Goal: Register for event/course

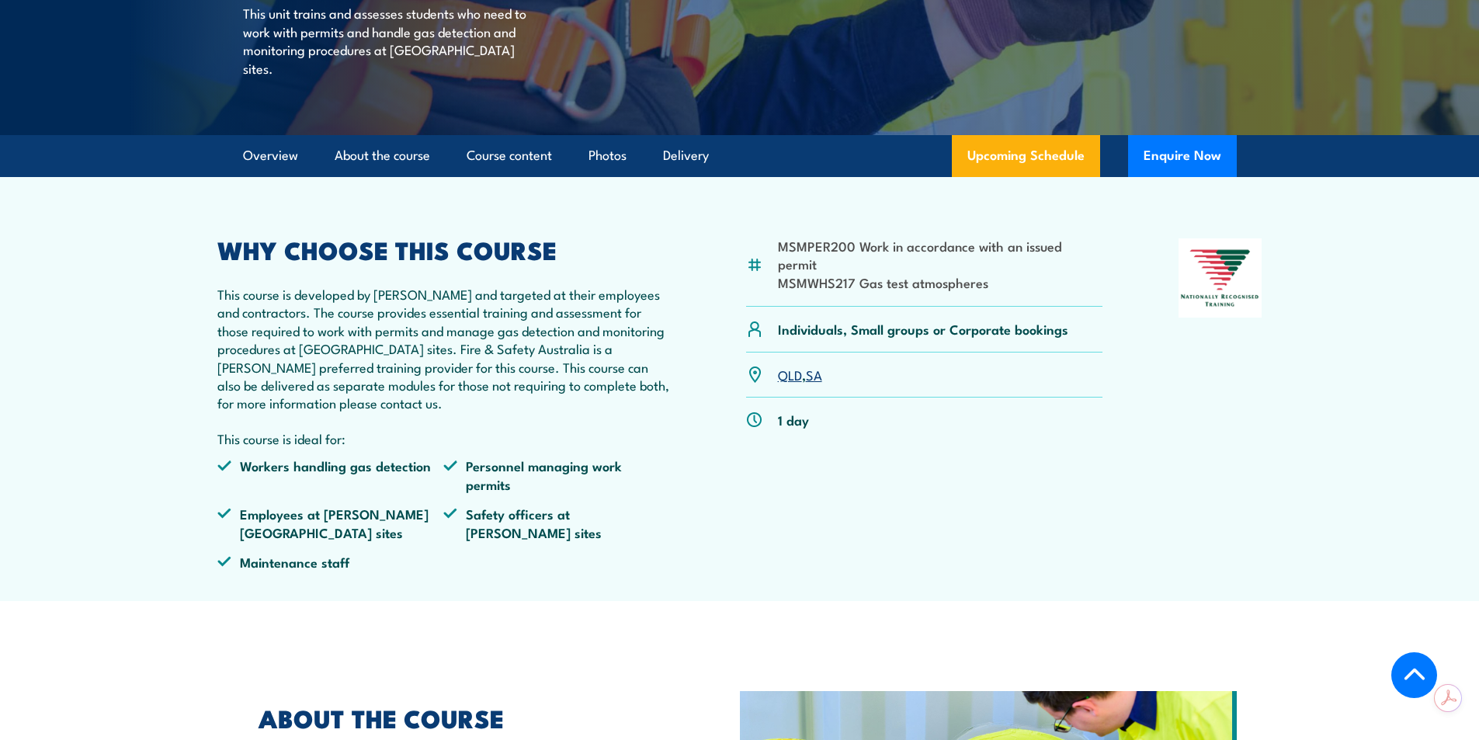
scroll to position [414, 0]
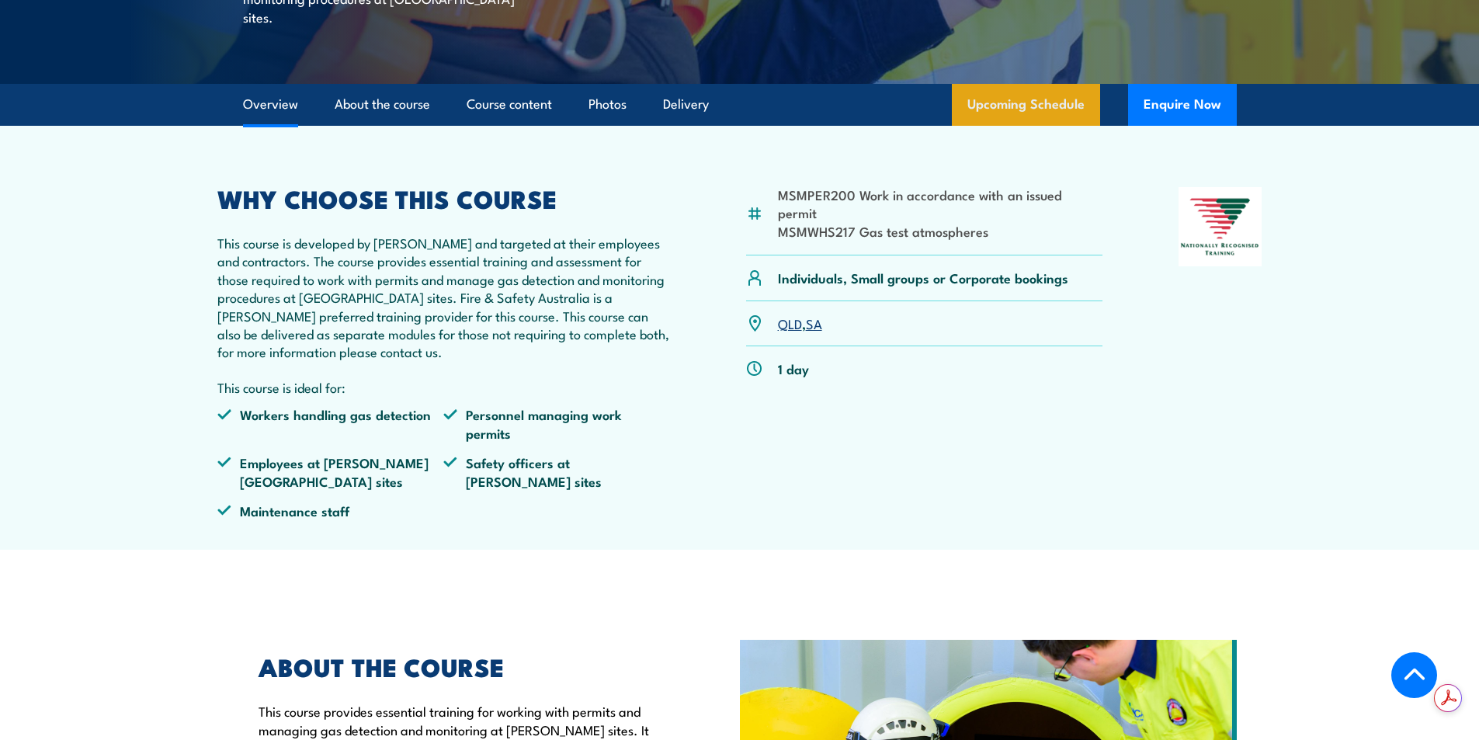
click at [1039, 126] on link "Upcoming Schedule" at bounding box center [1026, 105] width 148 height 42
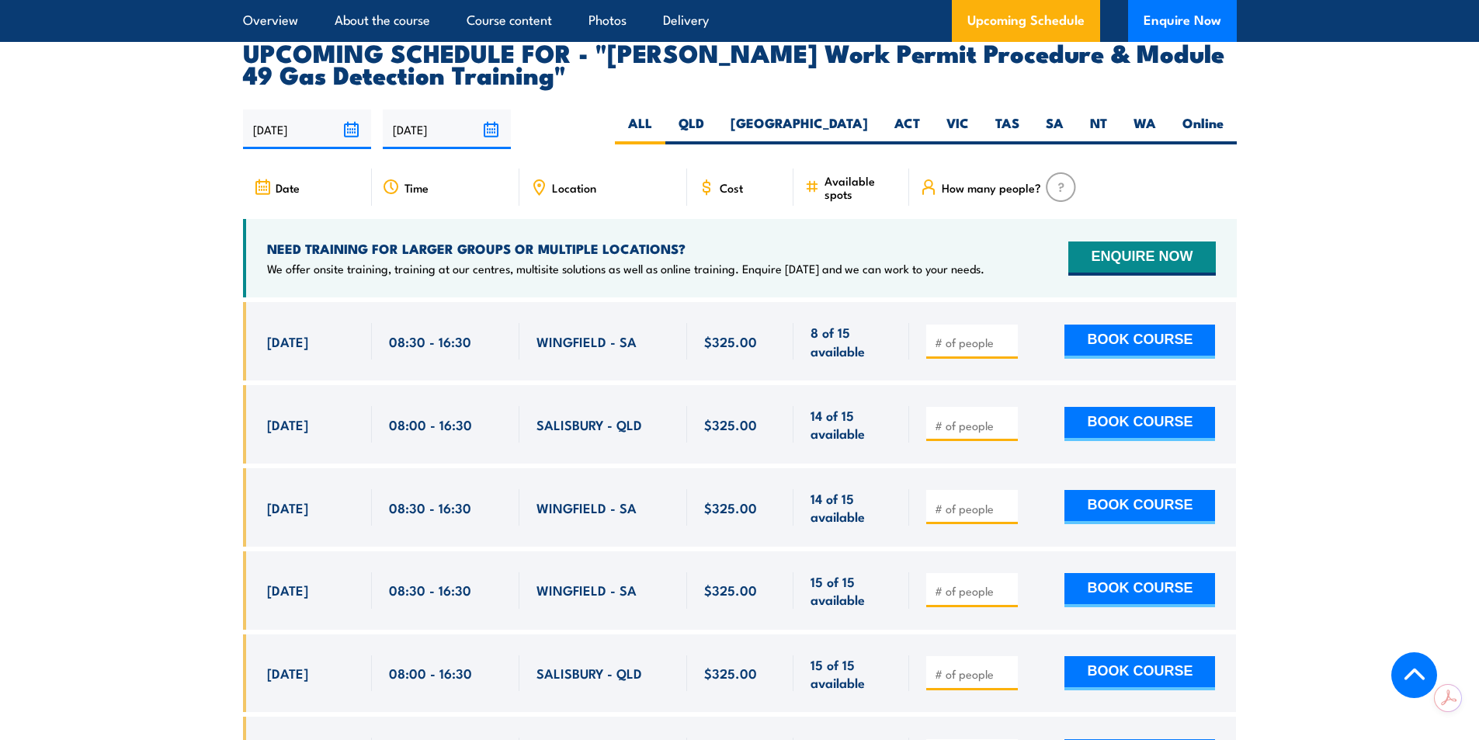
scroll to position [2513, 0]
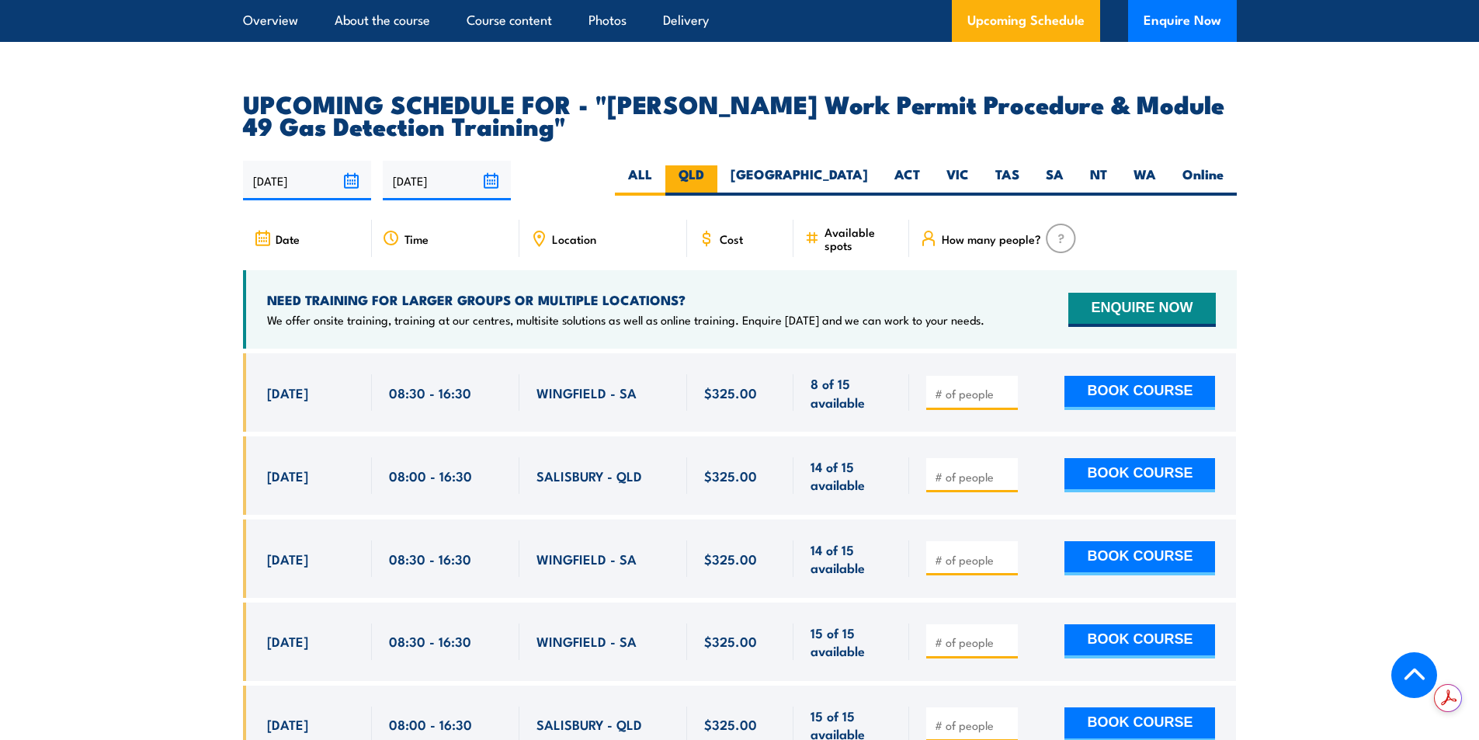
click at [718, 165] on label "QLD" at bounding box center [692, 180] width 52 height 30
click at [714, 165] on input "QLD" at bounding box center [709, 170] width 10 height 10
radio input "true"
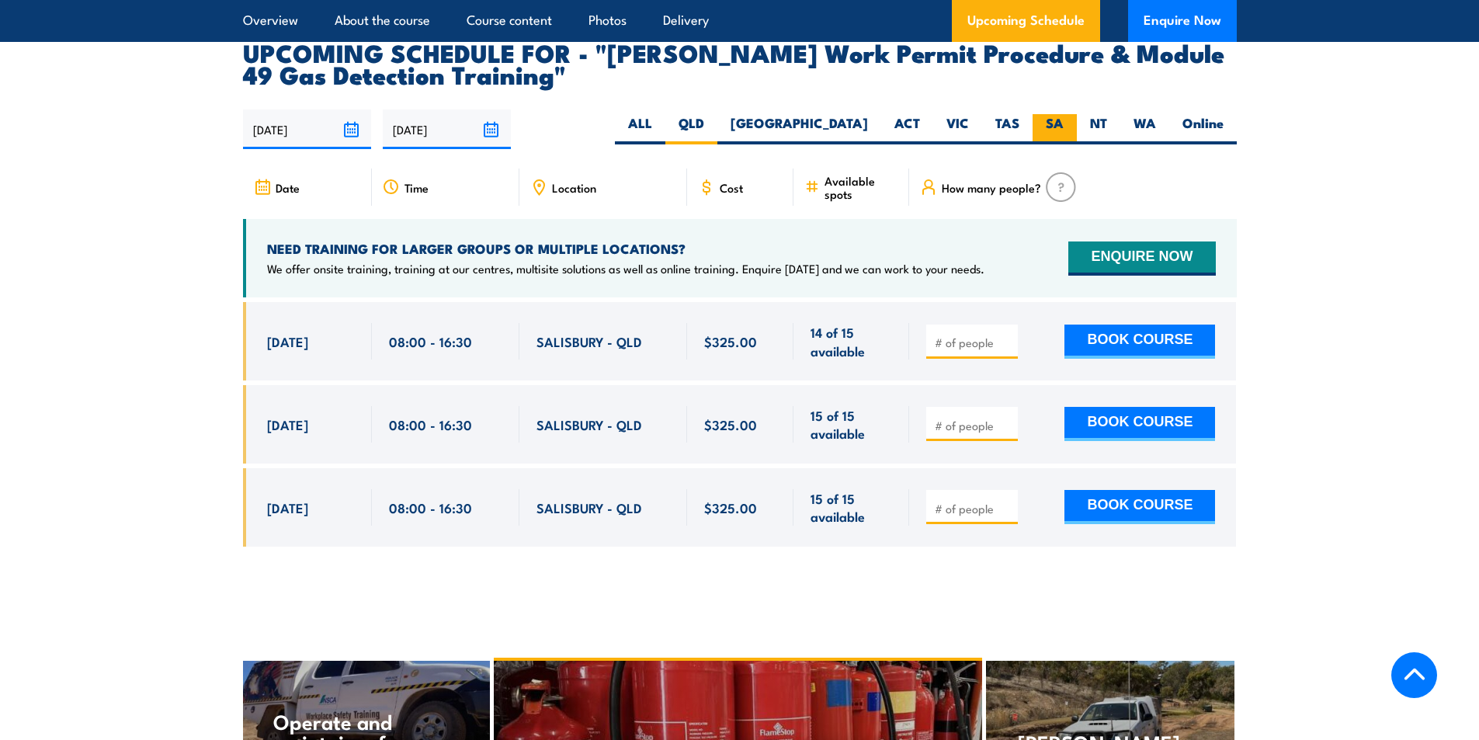
click at [1056, 114] on label "SA" at bounding box center [1055, 129] width 44 height 30
click at [1064, 114] on input "SA" at bounding box center [1069, 119] width 10 height 10
radio input "true"
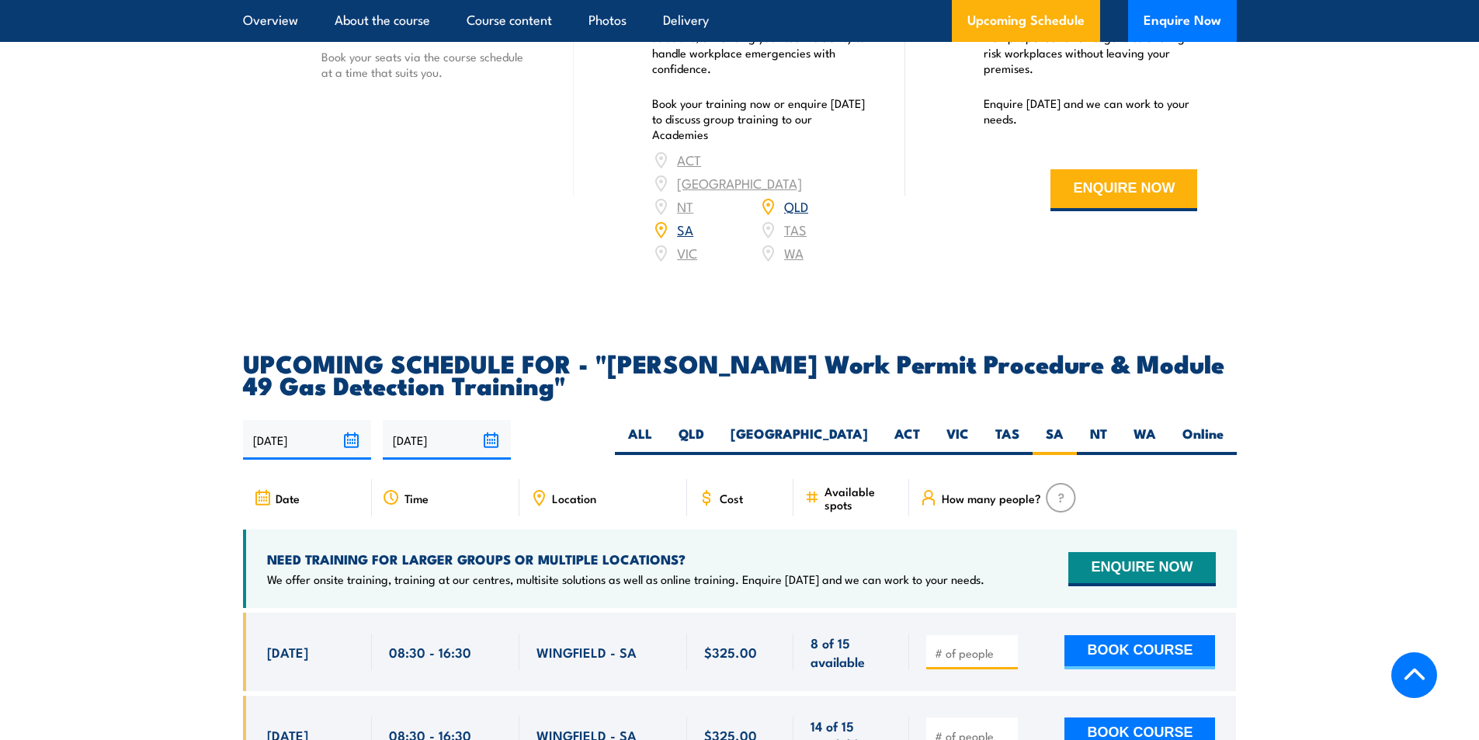
scroll to position [2202, 0]
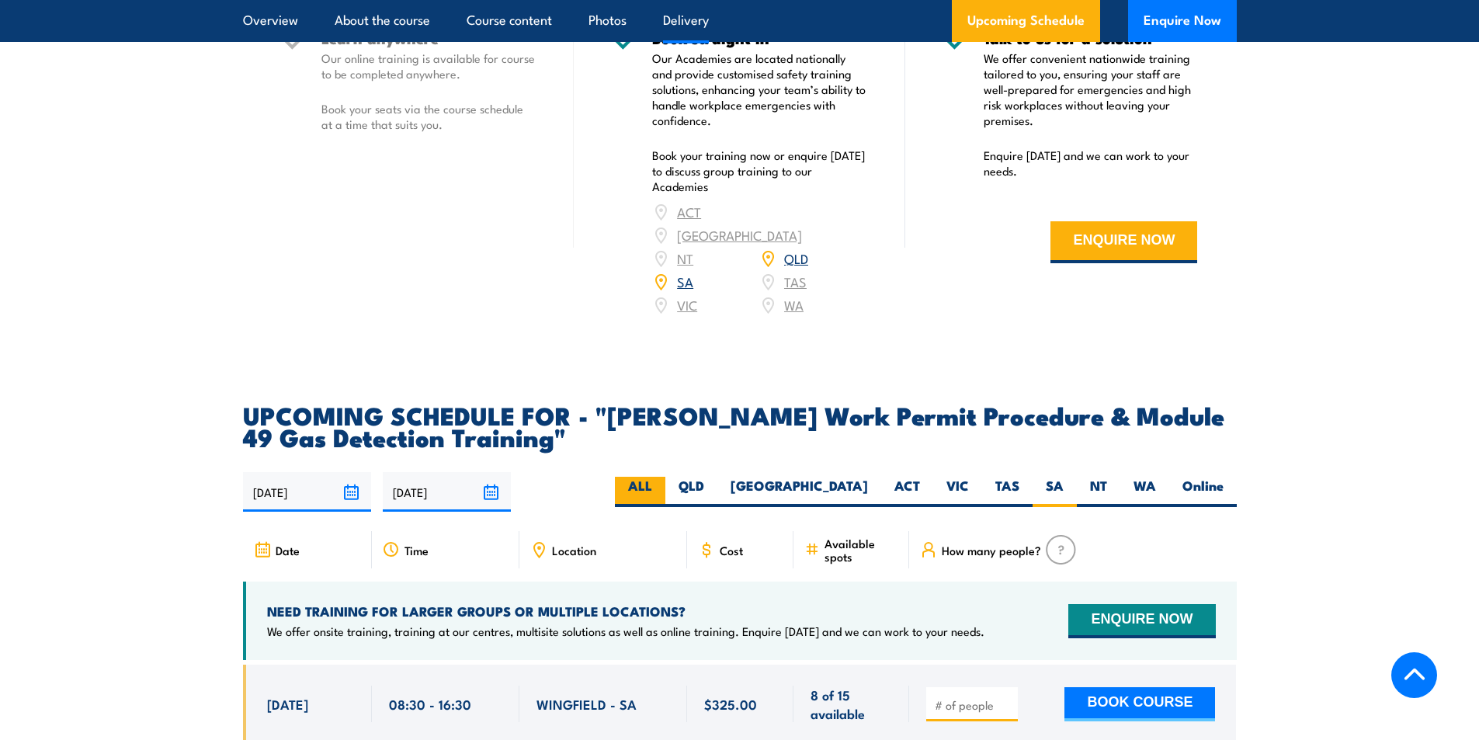
click at [666, 477] on label "ALL" at bounding box center [640, 492] width 50 height 30
click at [662, 477] on input "ALL" at bounding box center [657, 482] width 10 height 10
radio input "true"
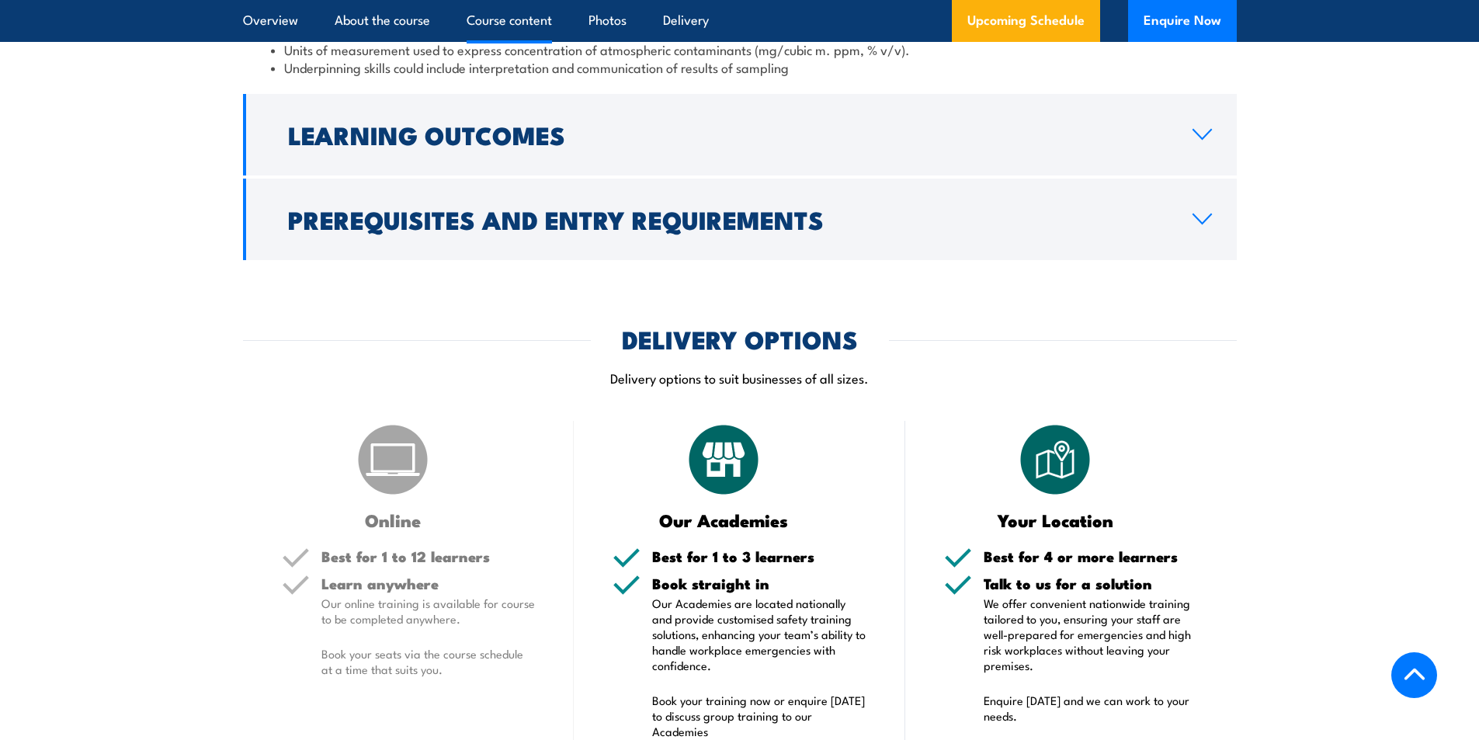
scroll to position [1709, 0]
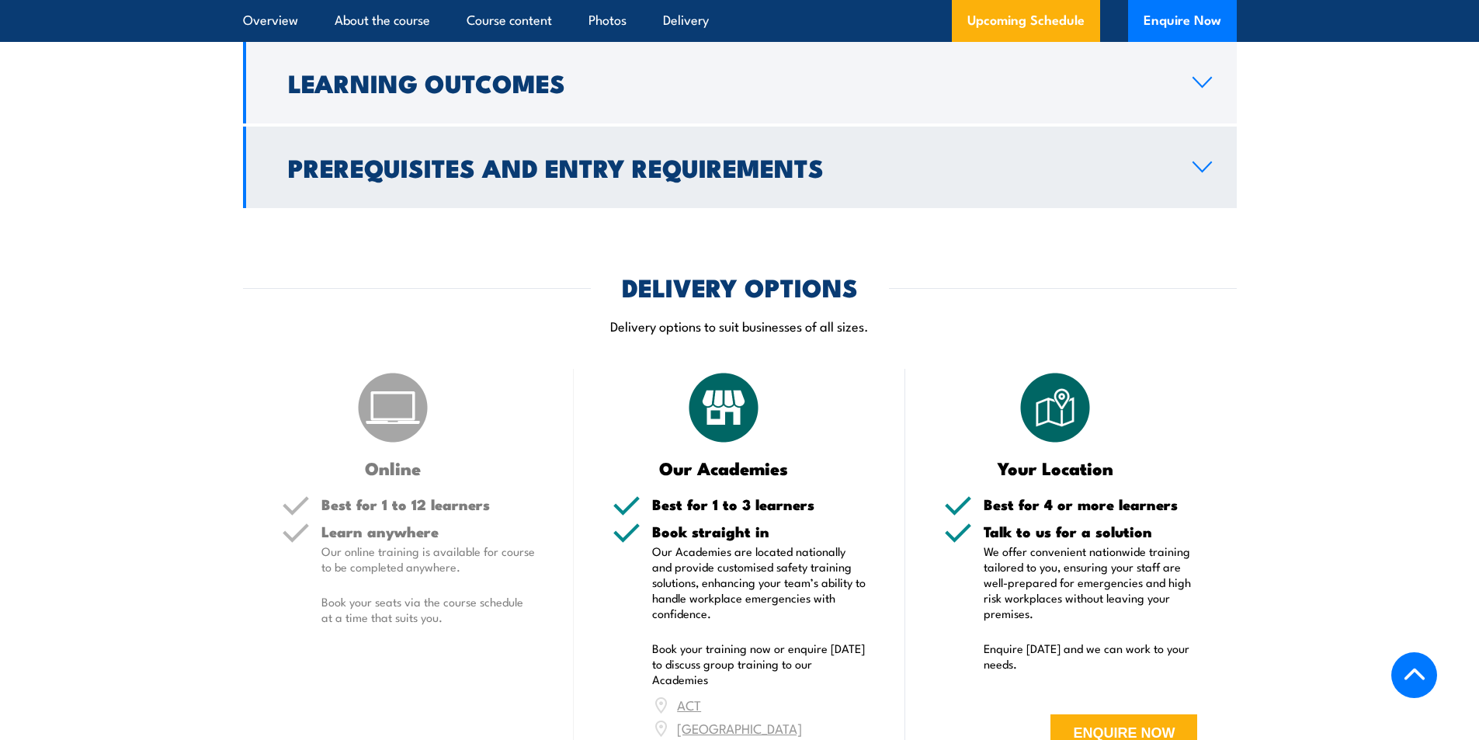
click at [902, 168] on link "Prerequisites and Entry Requirements" at bounding box center [740, 168] width 994 height 82
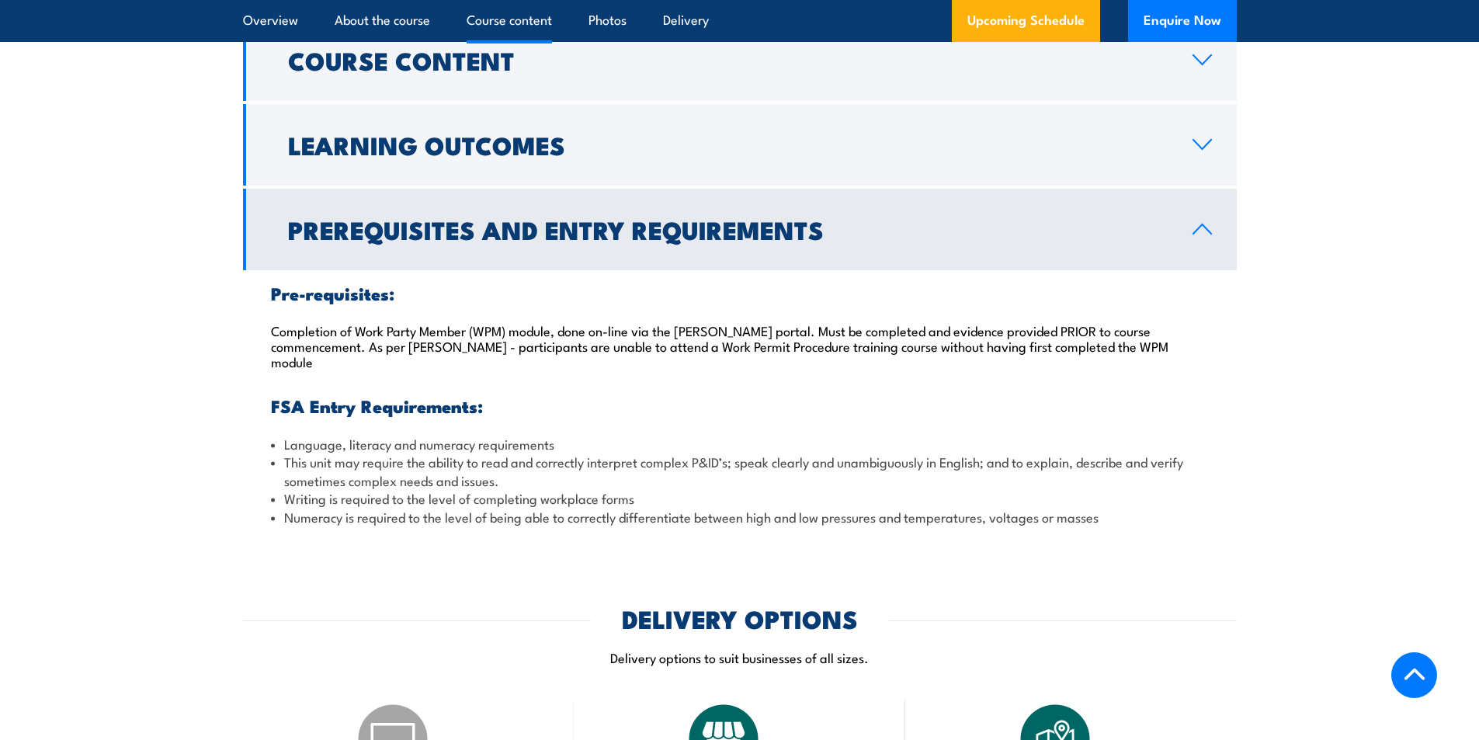
scroll to position [1348, 0]
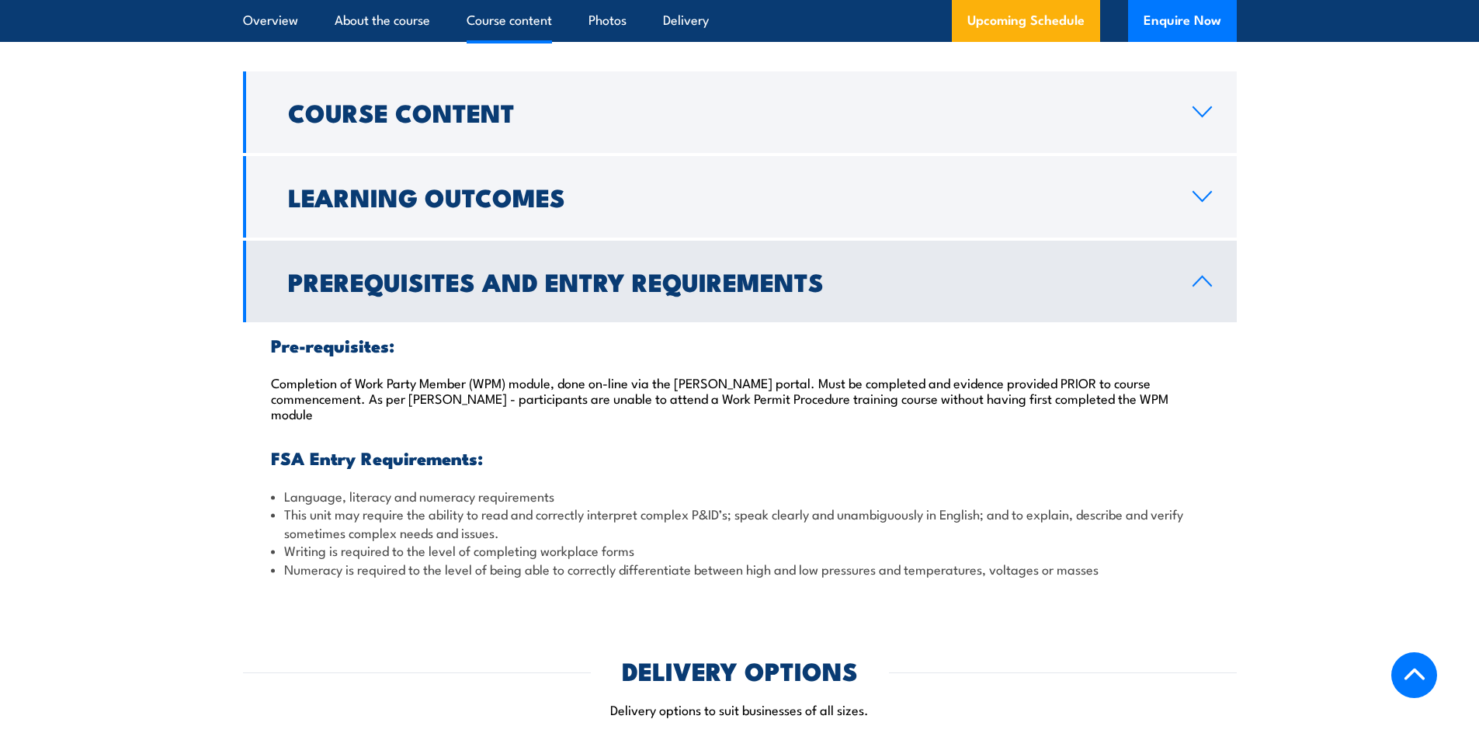
click at [707, 270] on h2 "Prerequisites and Entry Requirements" at bounding box center [728, 281] width 880 height 22
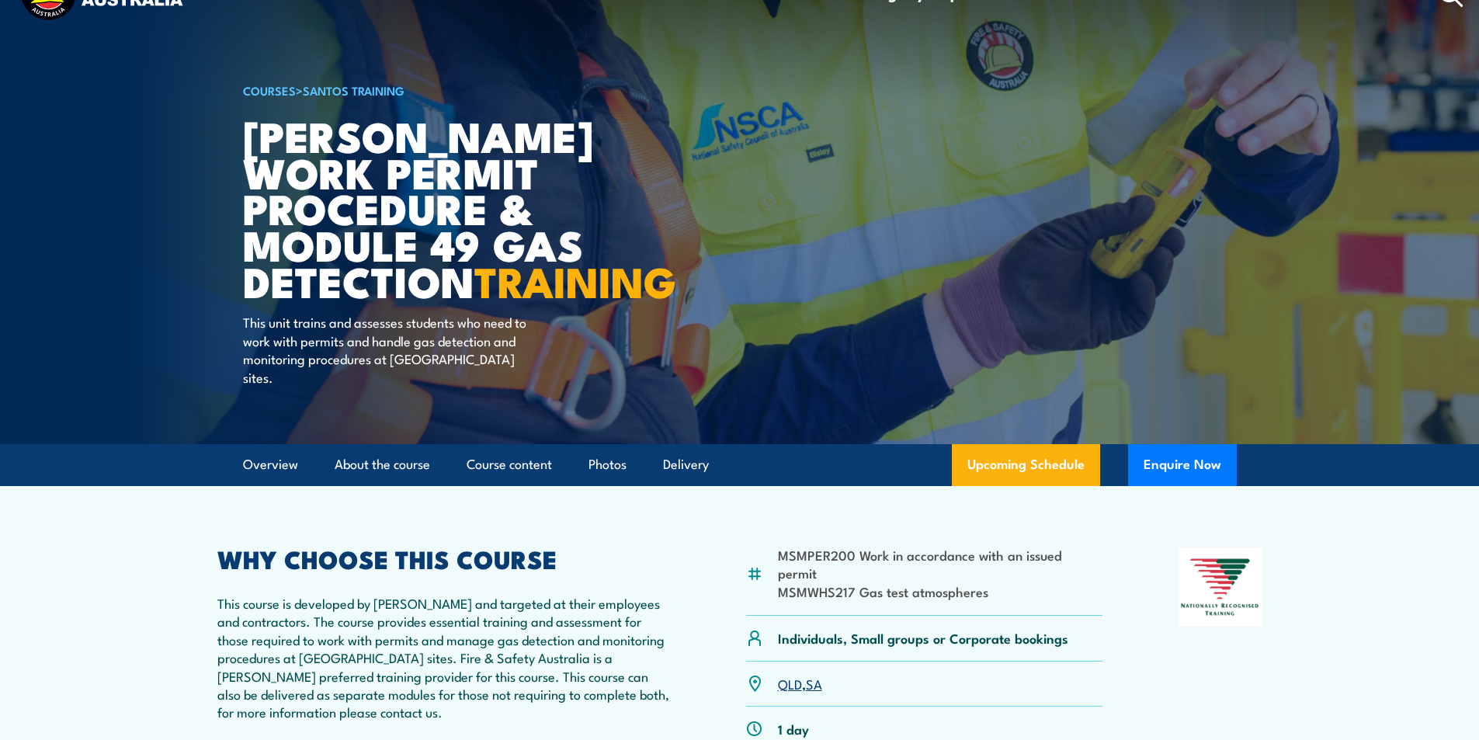
scroll to position [0, 0]
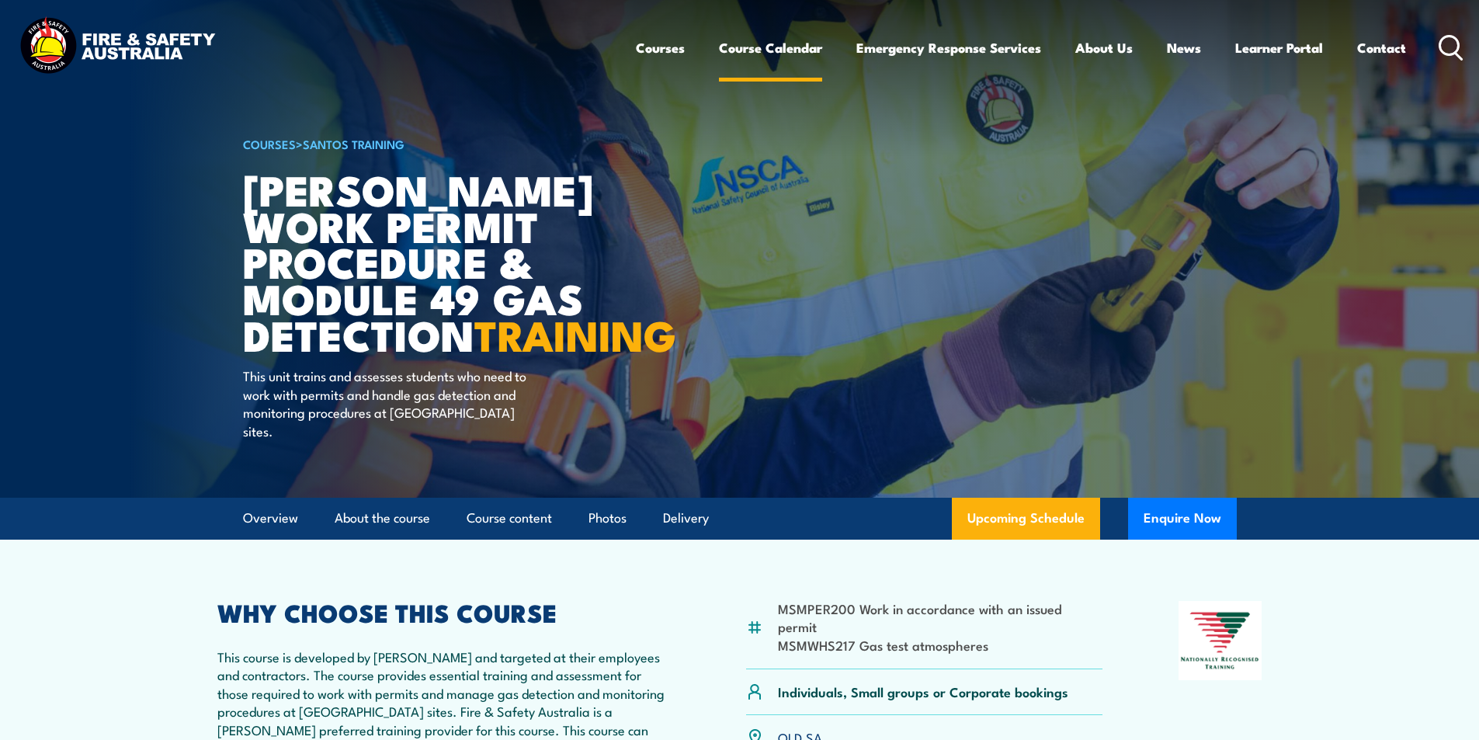
click at [760, 40] on link "Course Calendar" at bounding box center [770, 47] width 103 height 41
click at [772, 52] on link "Course Calendar" at bounding box center [770, 47] width 103 height 41
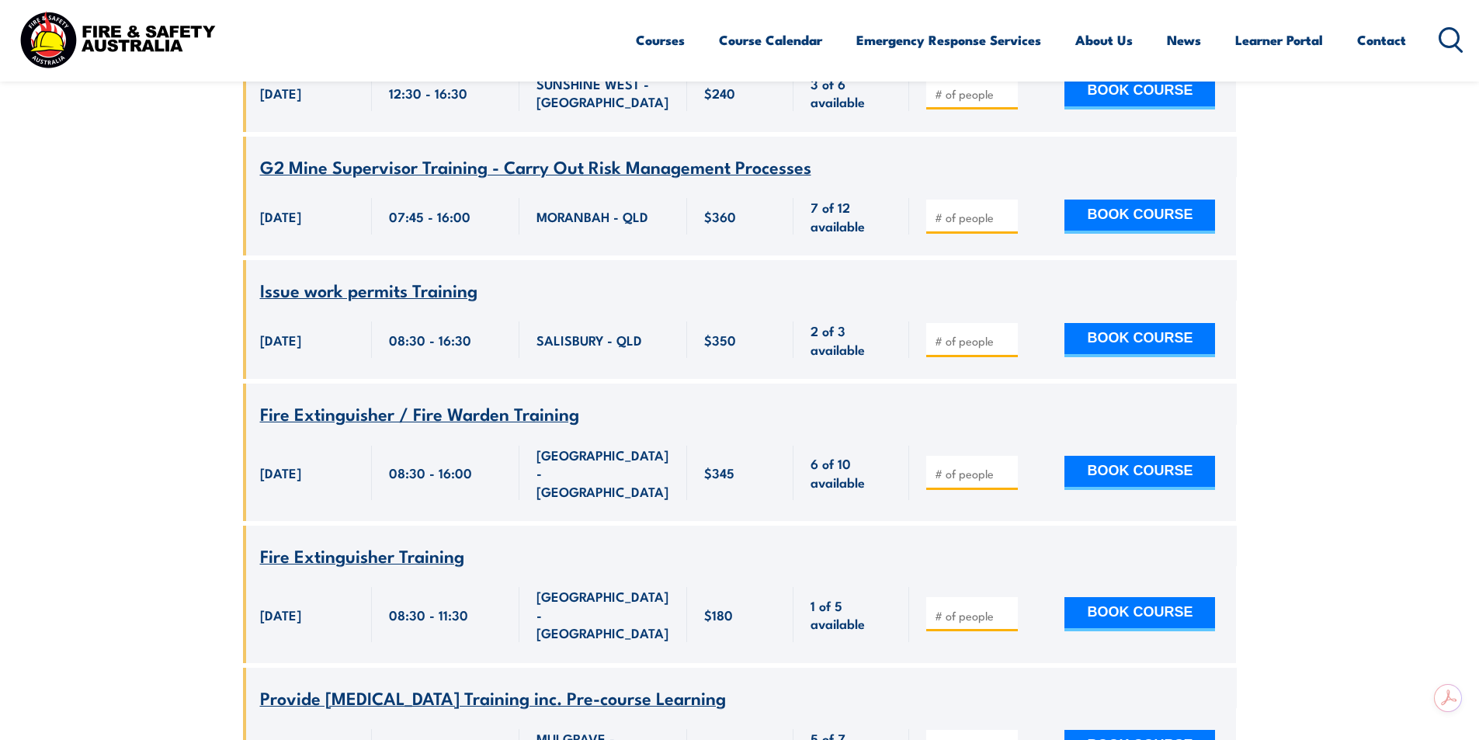
scroll to position [984, 0]
